Goal: Information Seeking & Learning: Learn about a topic

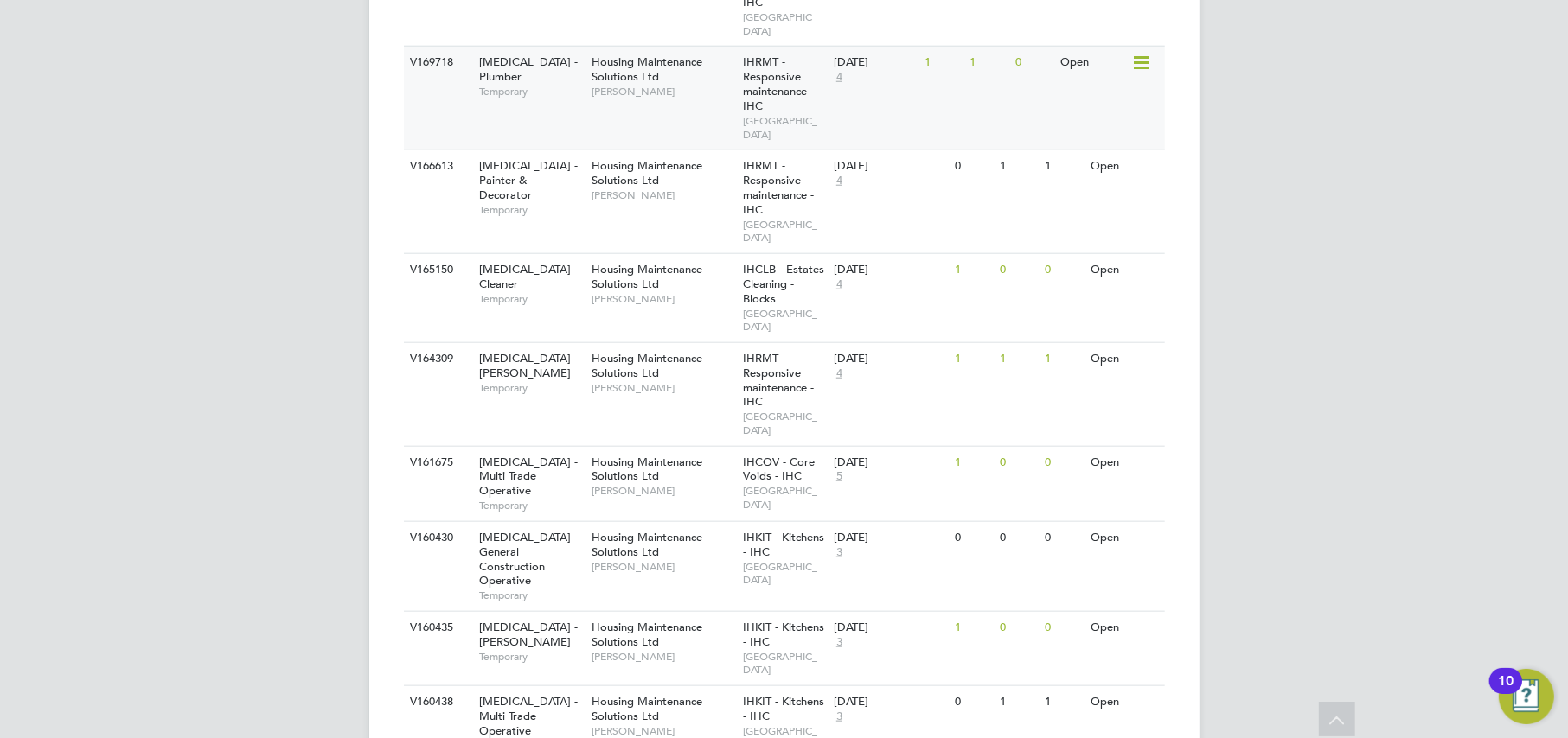
scroll to position [2119, 0]
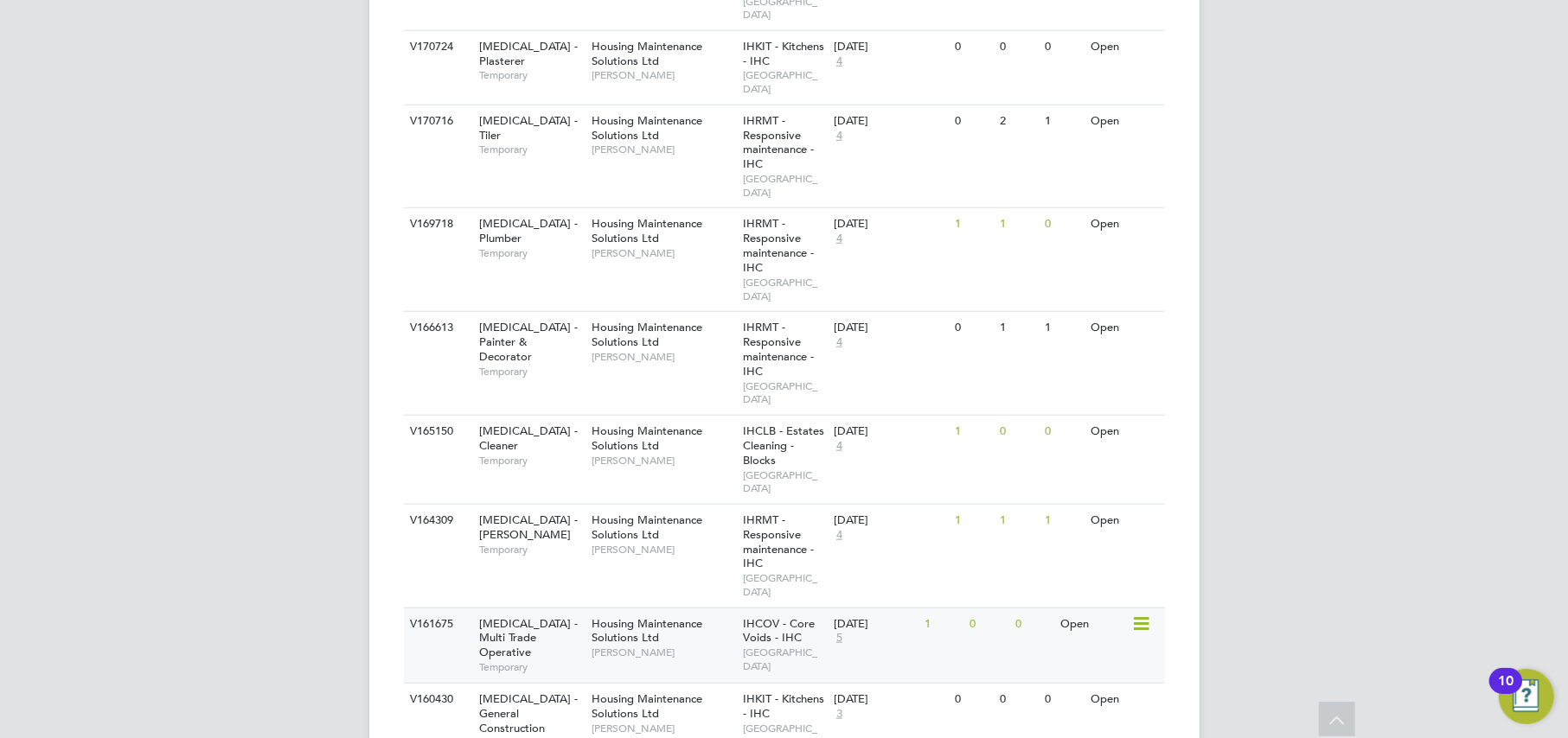
scroll to position [1945, 0]
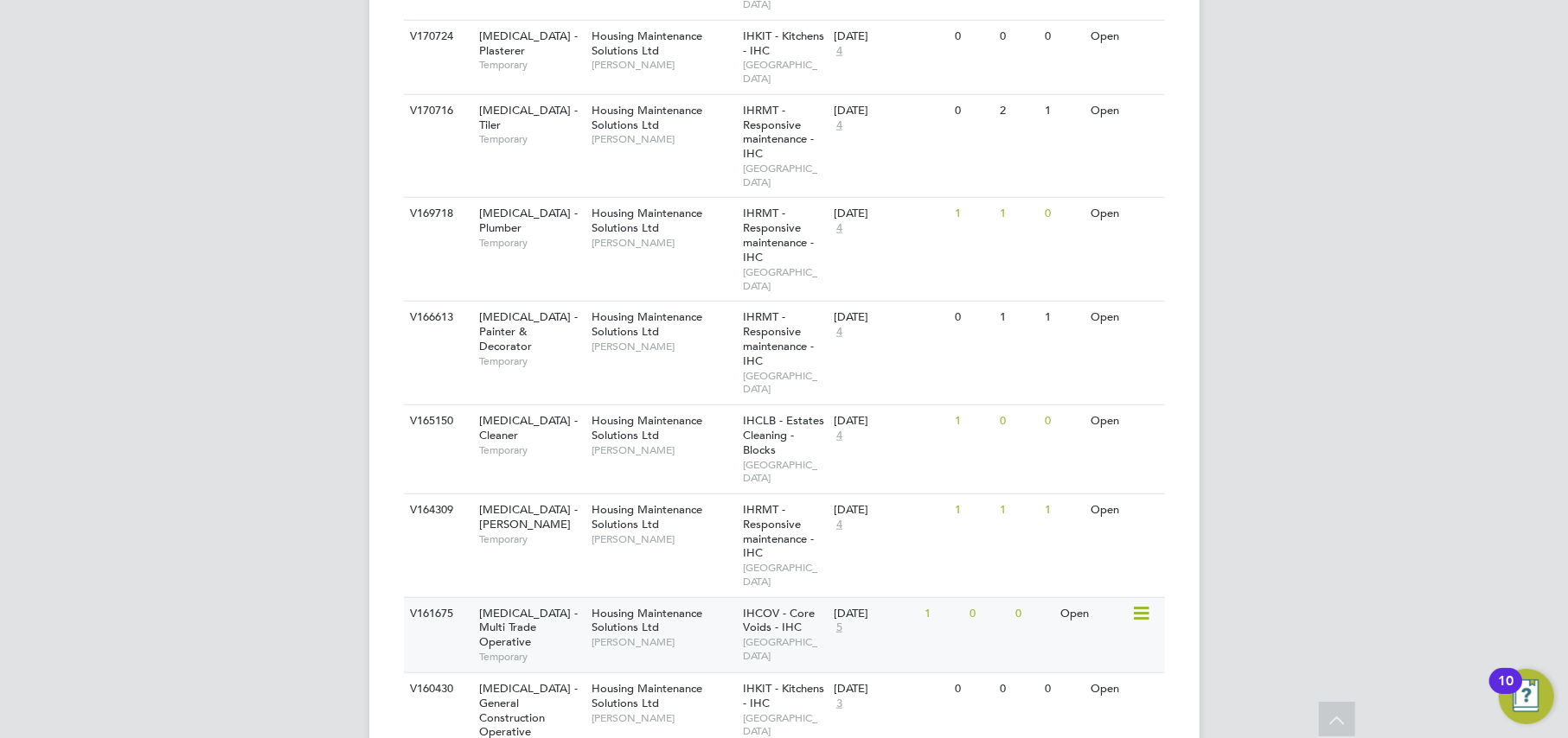
drag, startPoint x: 516, startPoint y: 309, endPoint x: 511, endPoint y: 317, distance: 9.4
click at [511, 650] on span "Temporary" at bounding box center [531, 657] width 104 height 14
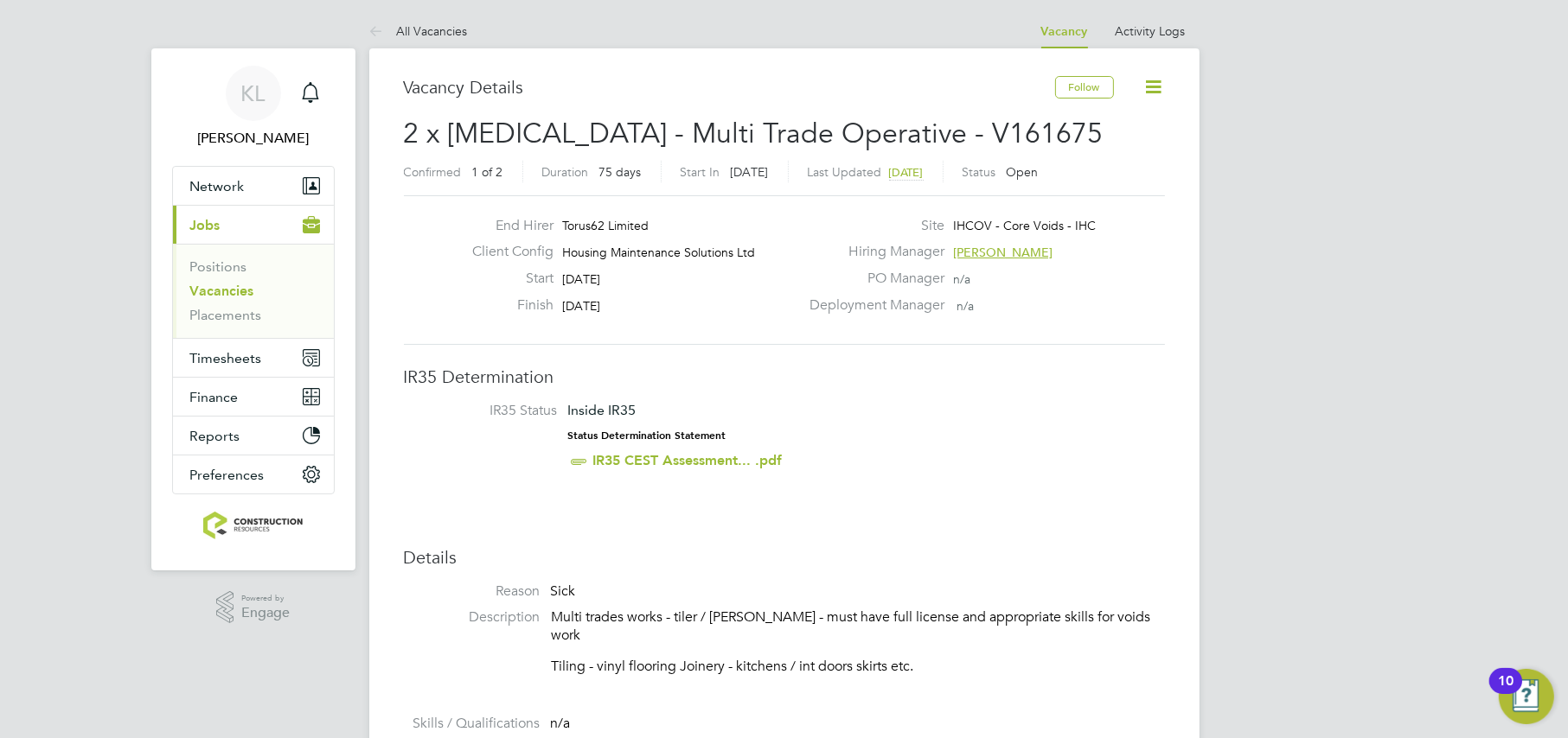
click at [924, 169] on span "[DATE]" at bounding box center [906, 171] width 34 height 14
click at [975, 249] on span "[PERSON_NAME]" at bounding box center [1003, 252] width 99 height 15
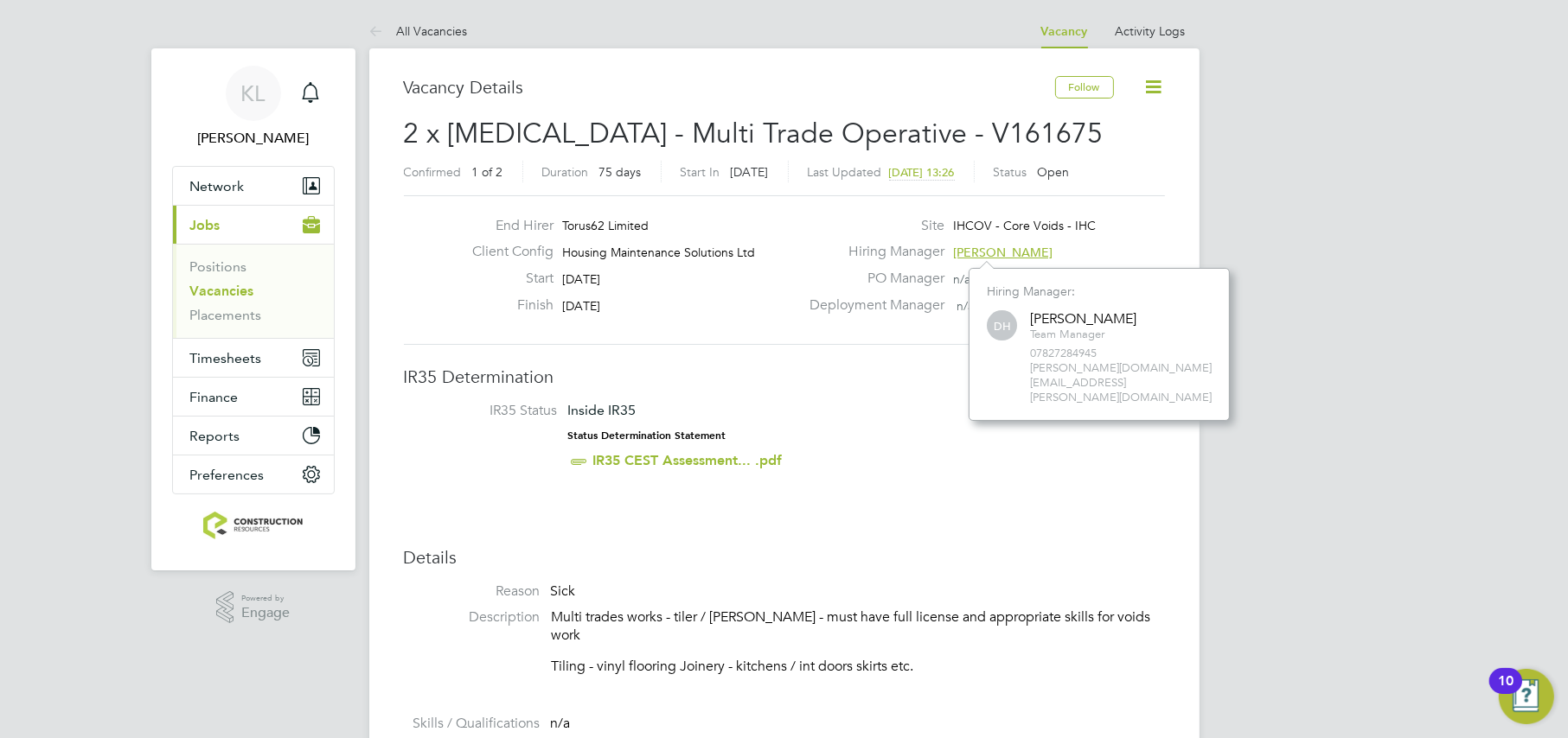
scroll to position [123, 259]
